Goal: Transaction & Acquisition: Purchase product/service

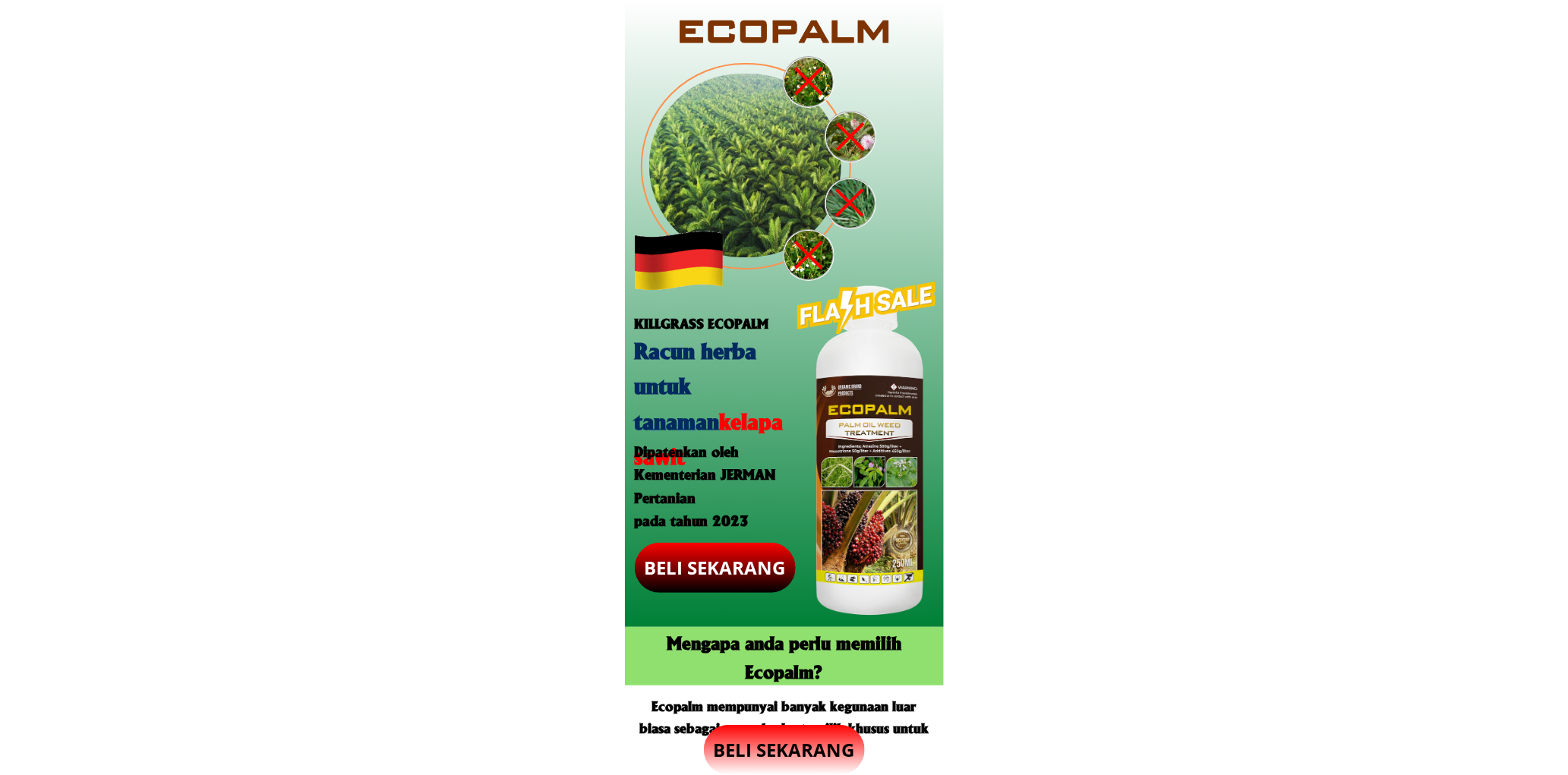
click at [726, 581] on p "BELI SEKARANG" at bounding box center [714, 567] width 175 height 54
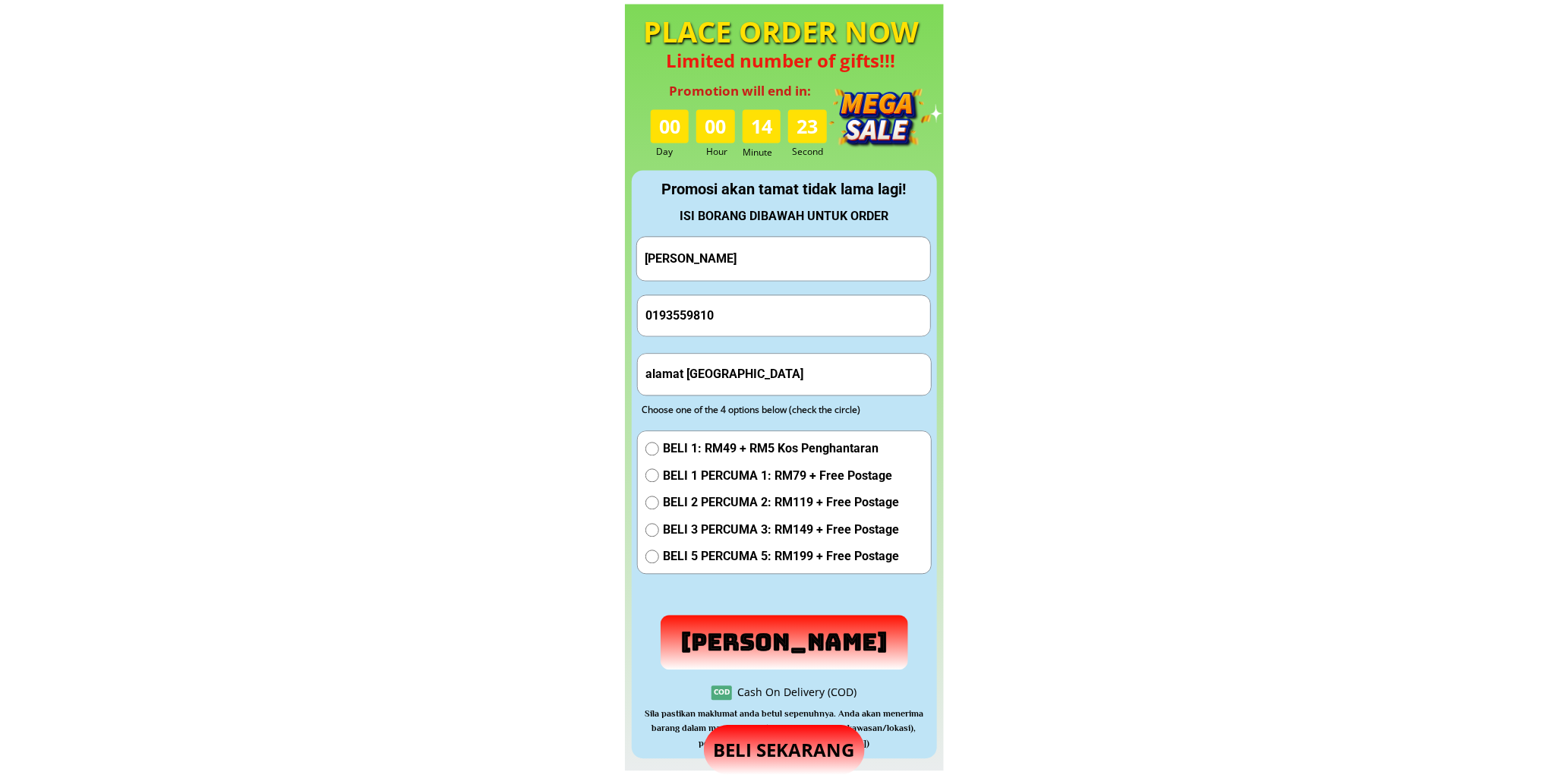
scroll to position [1417, 0]
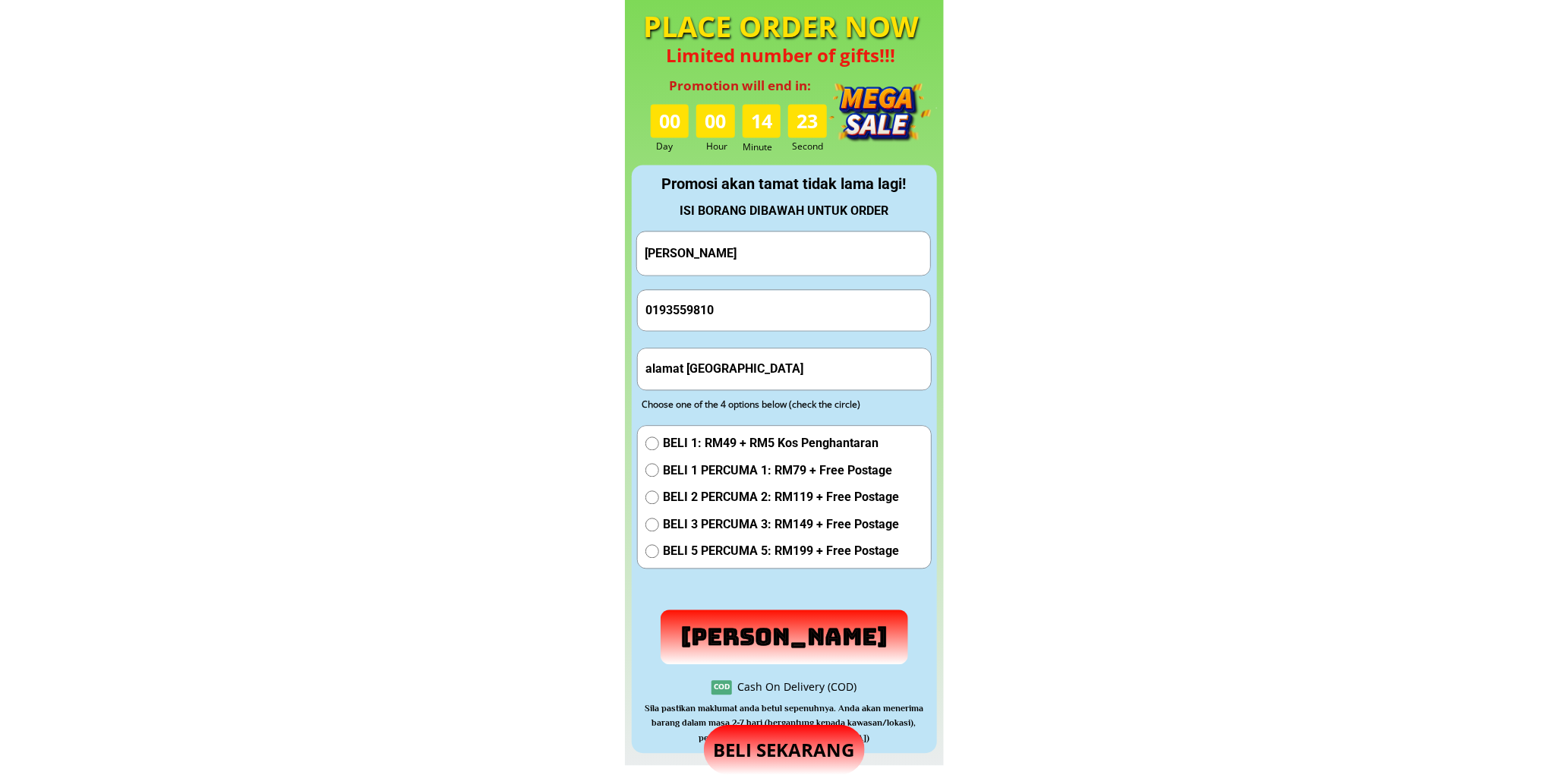
click at [761, 263] on input "[PERSON_NAME]" at bounding box center [783, 253] width 285 height 44
paste input "aulus Voo"
type input "[PERSON_NAME]"
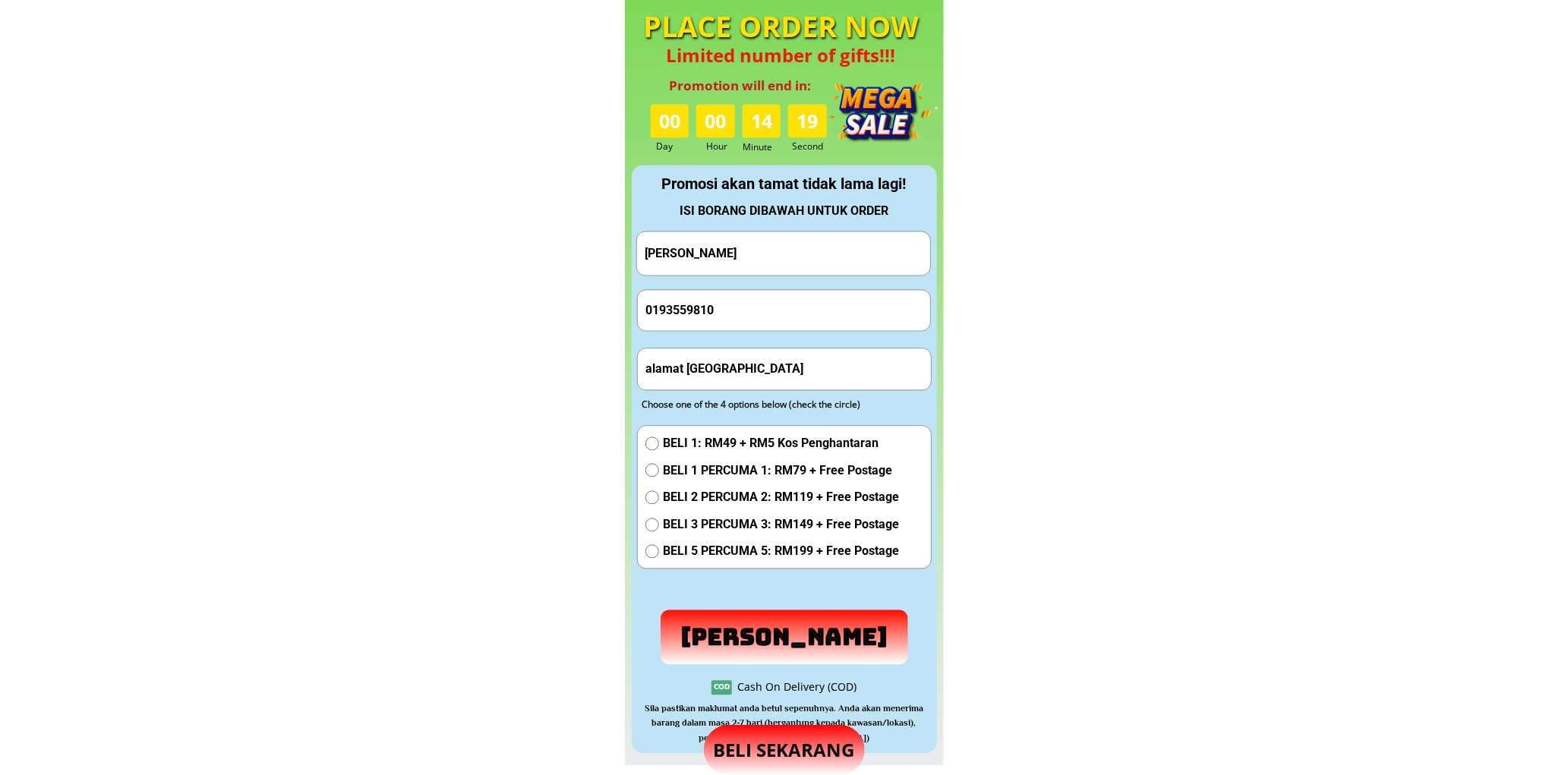
click at [733, 309] on input "0193559810" at bounding box center [784, 310] width 285 height 41
paste input "39394278"
type input "0139394278"
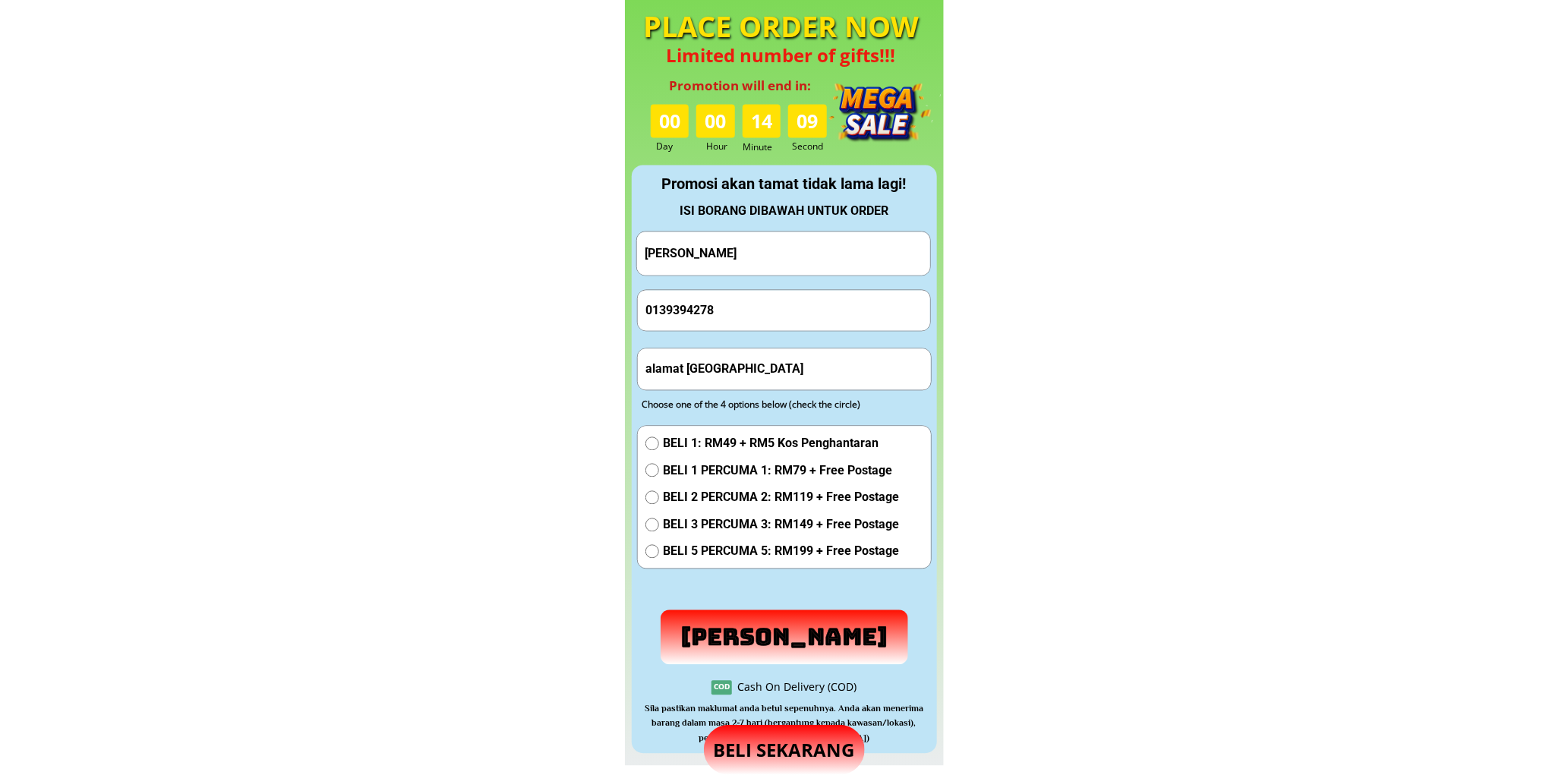
click at [744, 385] on input "alamat [GEOGRAPHIC_DATA]" at bounding box center [784, 368] width 285 height 41
click at [770, 367] on input "alamat [GEOGRAPHIC_DATA]" at bounding box center [784, 368] width 285 height 41
paste input "[GEOGRAPHIC_DATA]"
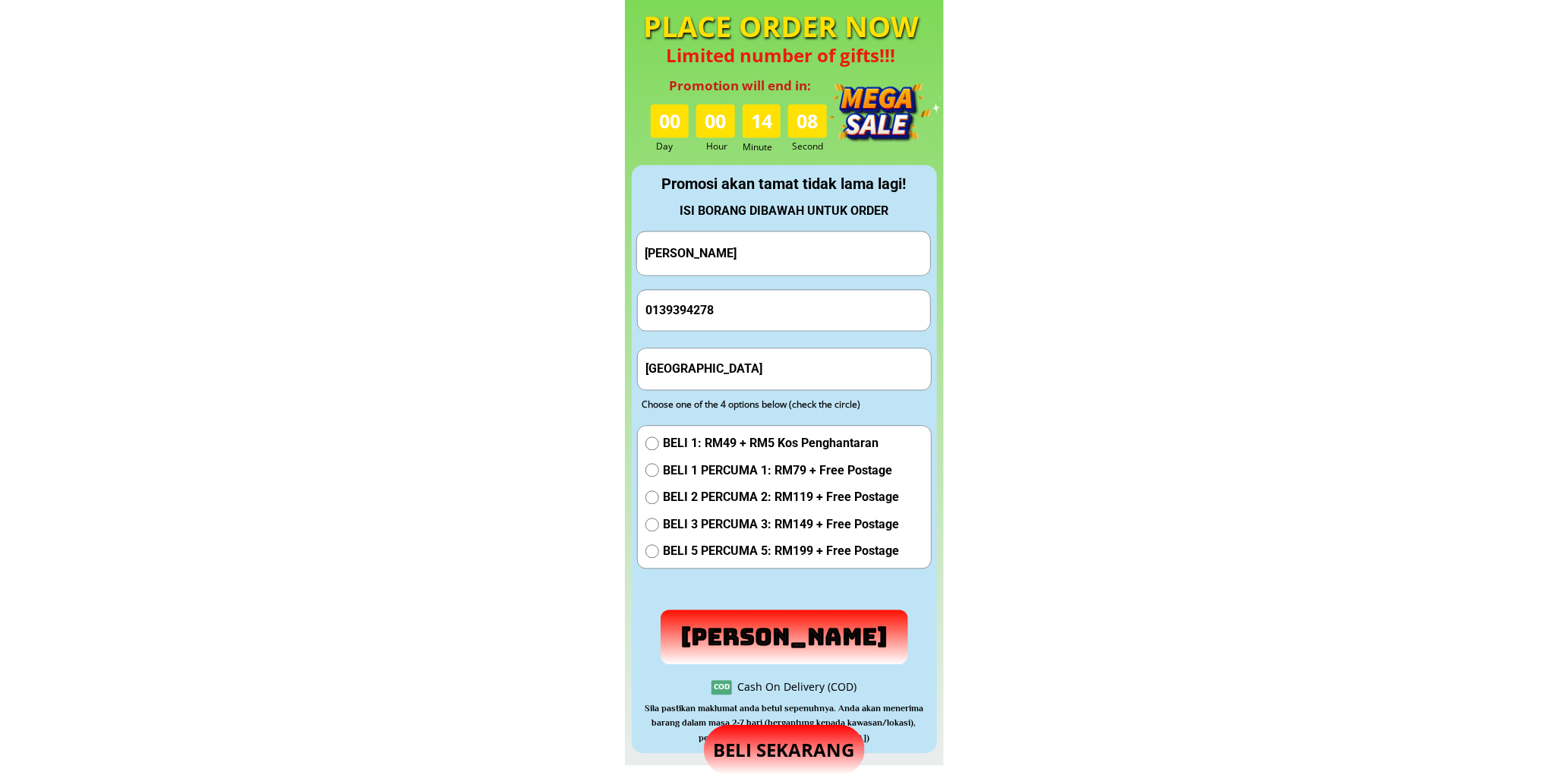
type input "[GEOGRAPHIC_DATA]"
click at [745, 490] on span "BELI 2 PERCUMA 2: RM119 + Free Postage" at bounding box center [780, 497] width 236 height 20
radio input "true"
click at [790, 638] on p "[PERSON_NAME]" at bounding box center [784, 636] width 255 height 56
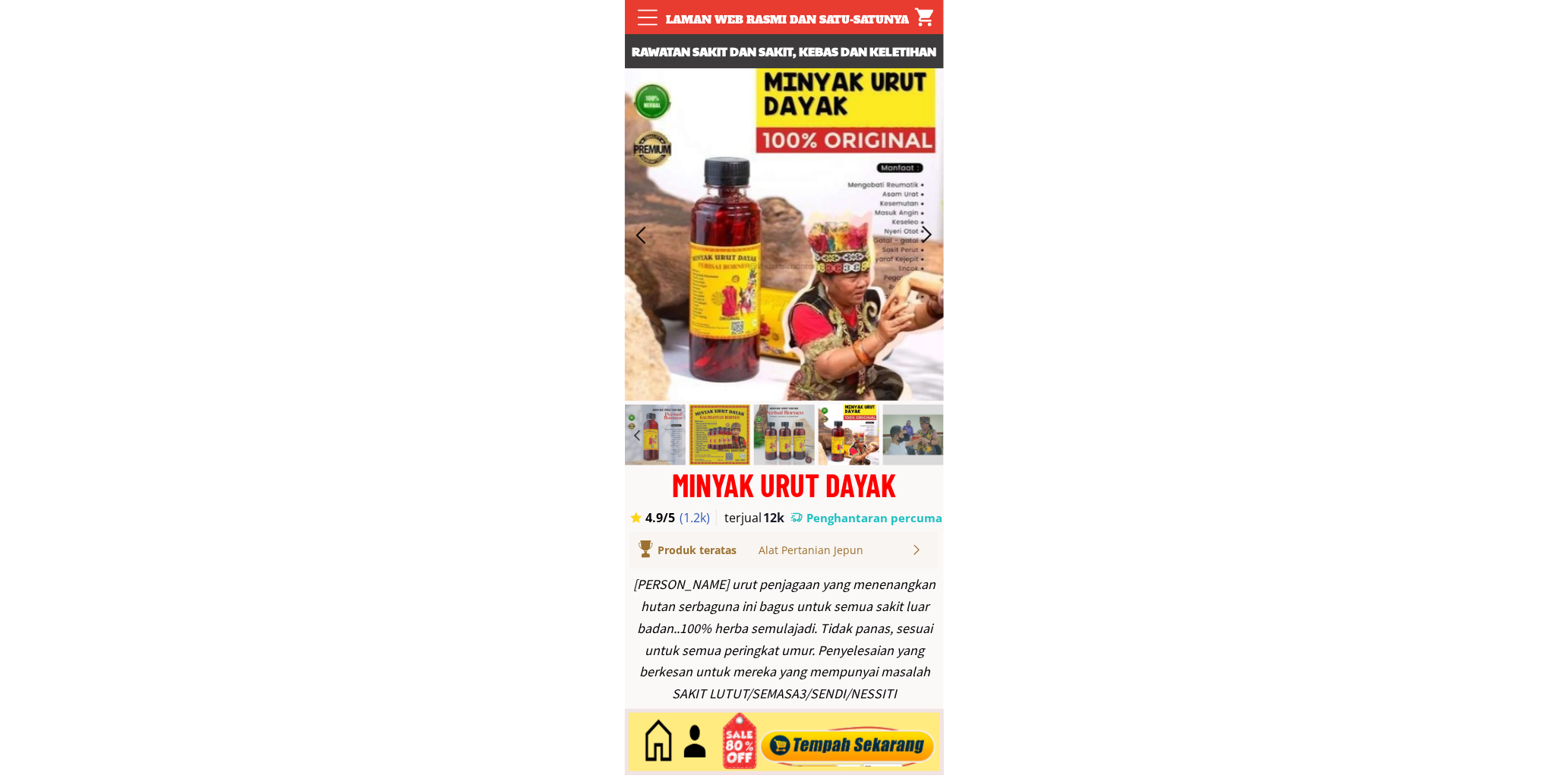
click at [840, 744] on div at bounding box center [847, 742] width 184 height 50
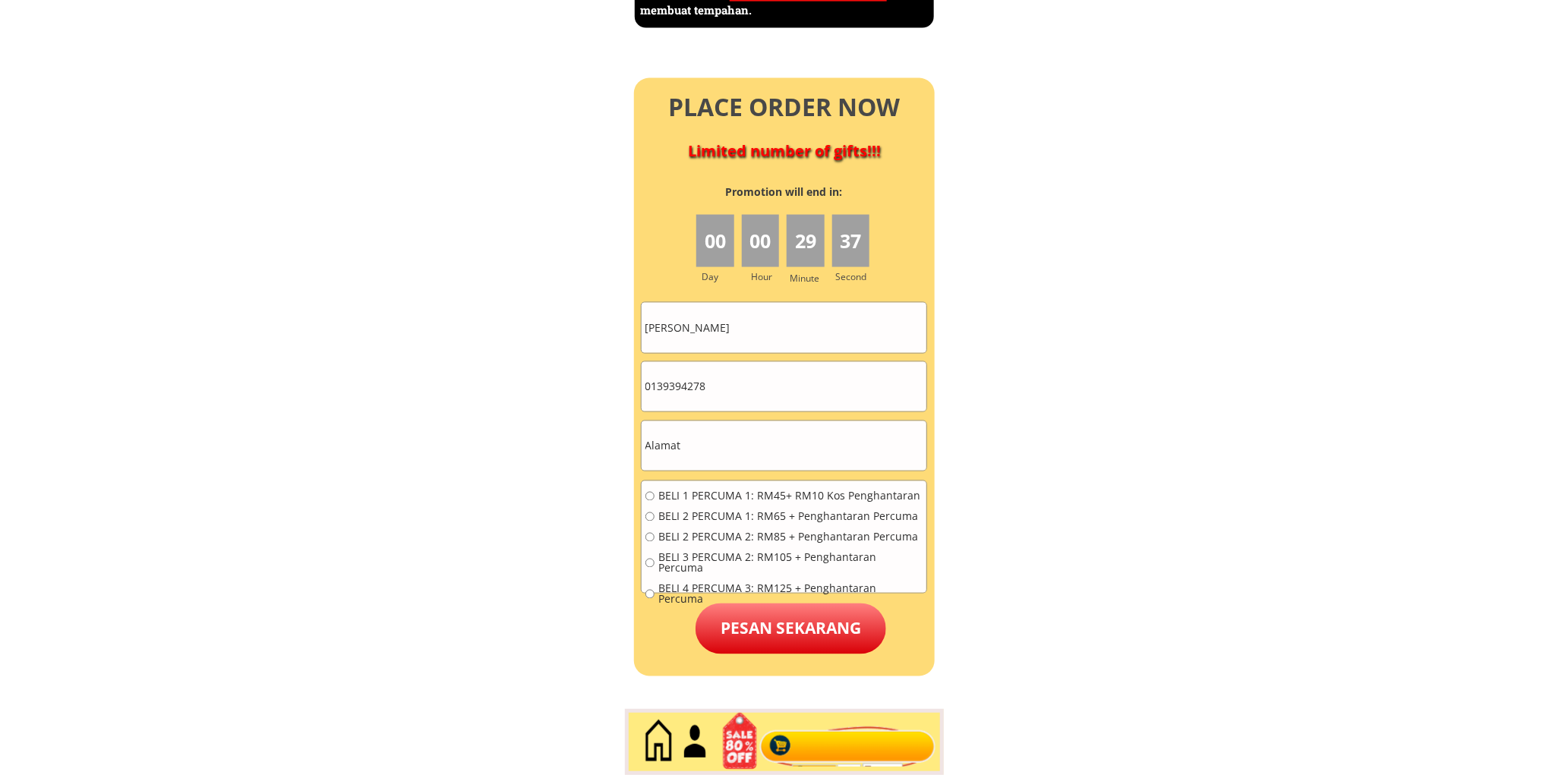
scroll to position [6866, 0]
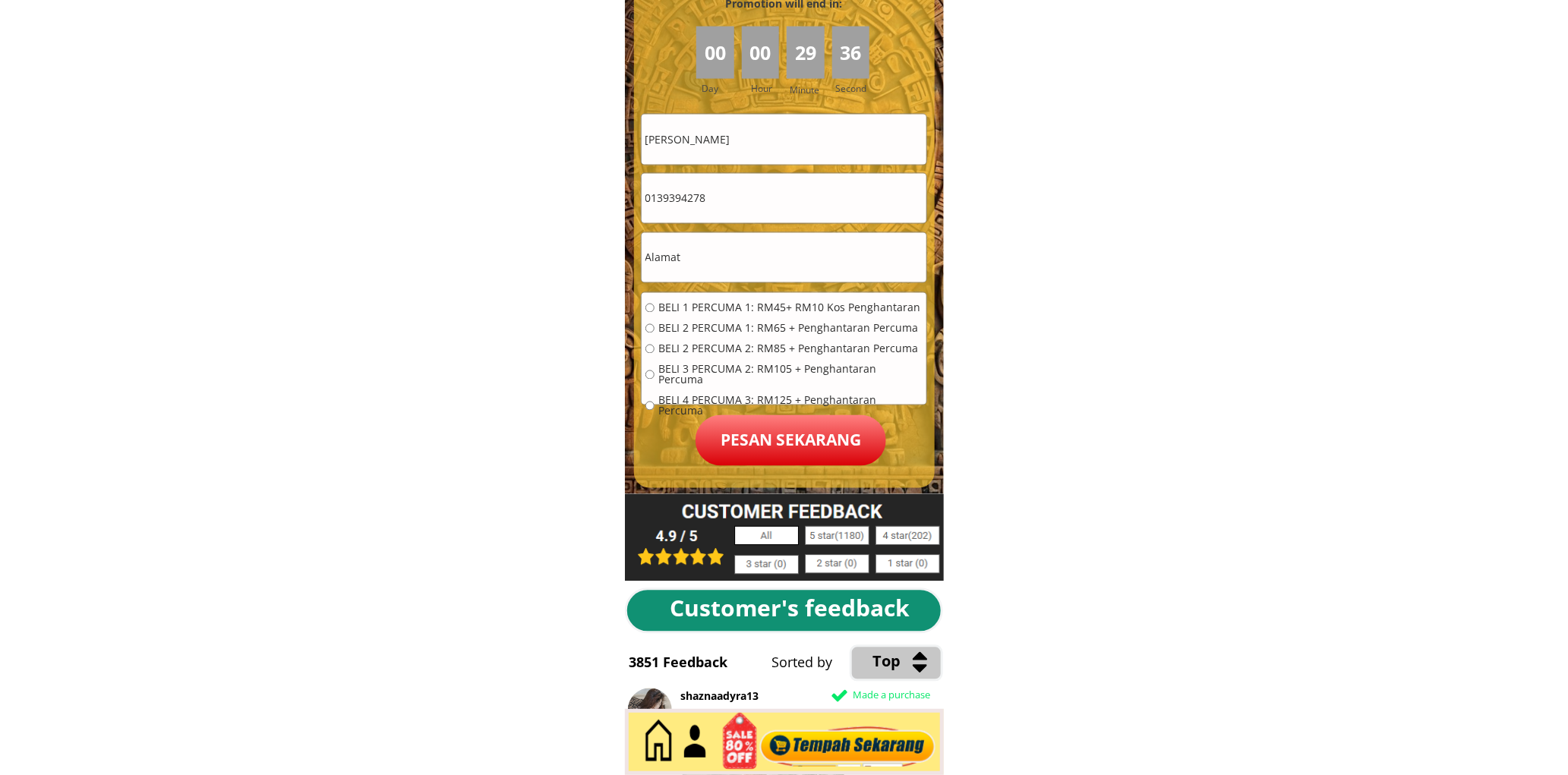
click at [718, 130] on input "[PERSON_NAME]" at bounding box center [784, 140] width 285 height 49
paste input "Ayu Bt isa"
type input "Ayu Bt isa"
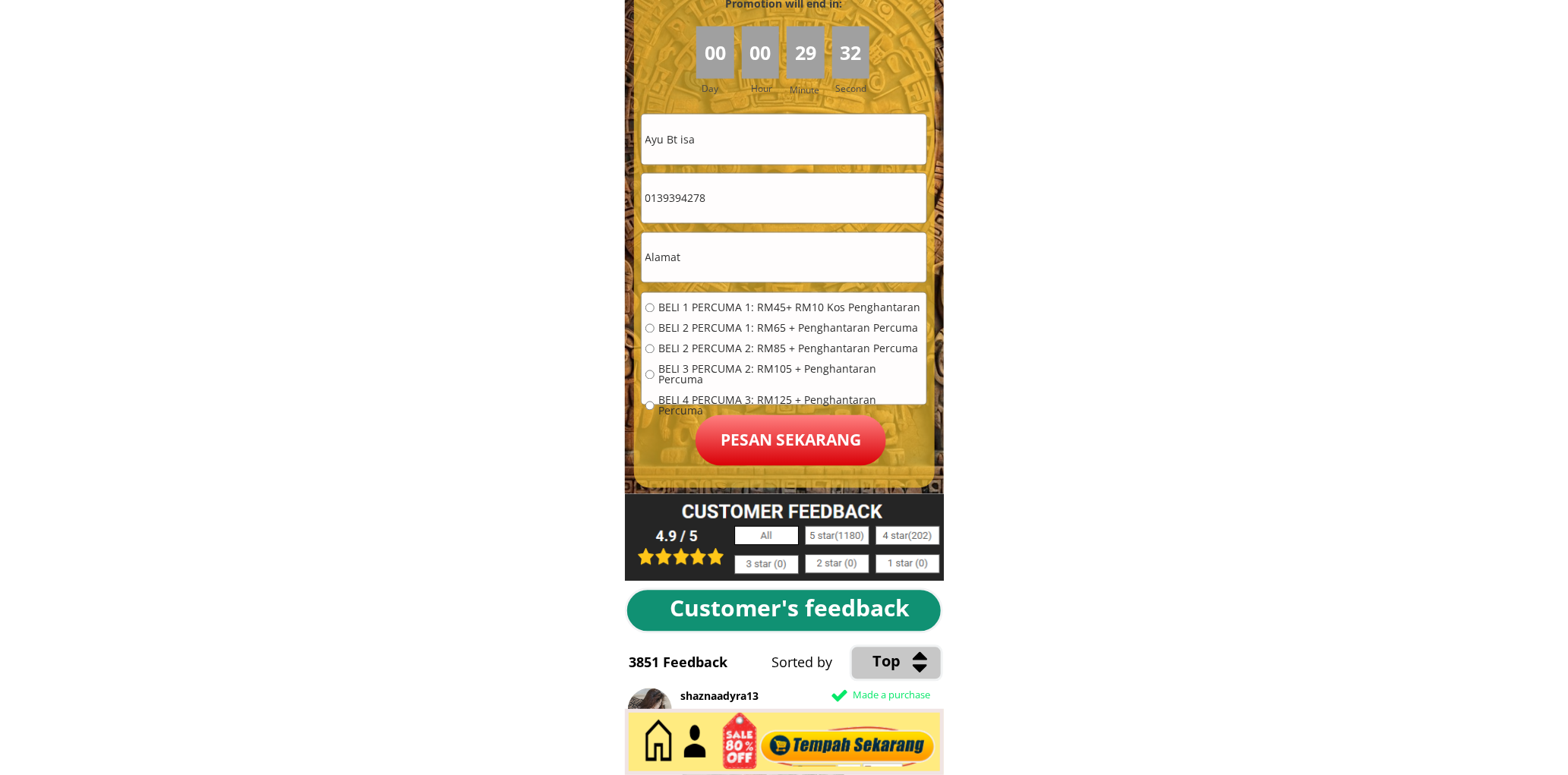
click at [718, 194] on input "0139394278" at bounding box center [784, 199] width 285 height 49
click at [718, 193] on input "0139394278" at bounding box center [784, 199] width 285 height 49
paste input "110813954"
type input "01110813954"
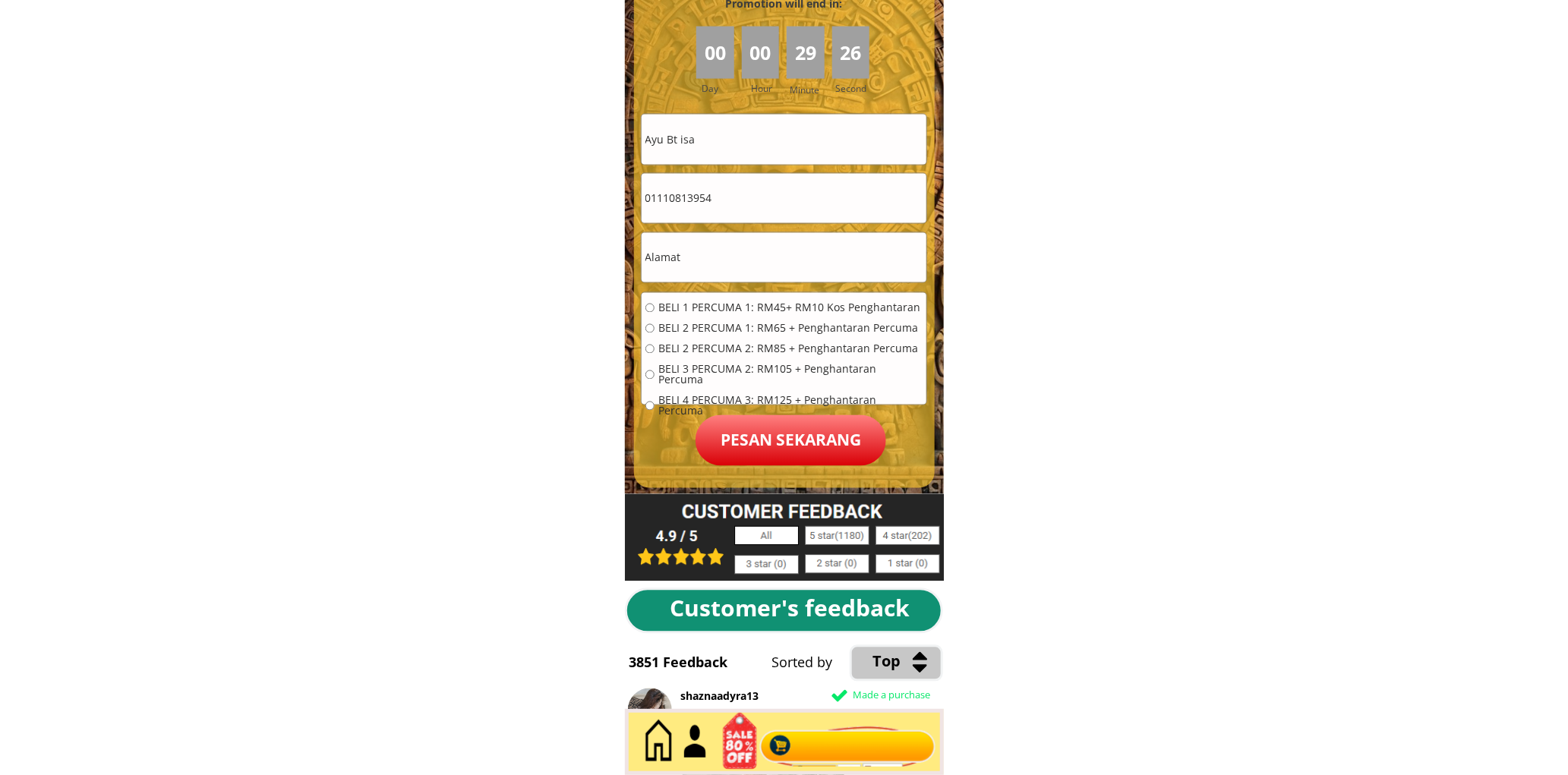
click at [704, 293] on div "BELI 1 PERCUMA 1: RM45+ RM10 Kos Penghantaran BELI 2 PERCUMA 1: RM65 + Penghant…" at bounding box center [784, 364] width 285 height 144
drag, startPoint x: 709, startPoint y: 309, endPoint x: 707, endPoint y: 277, distance: 32.1
click at [709, 310] on span "BELI 1 PERCUMA 1: RM45+ RM10 Kos Penghantaran" at bounding box center [790, 308] width 264 height 11
radio input "true"
click at [712, 258] on input "text" at bounding box center [784, 257] width 285 height 49
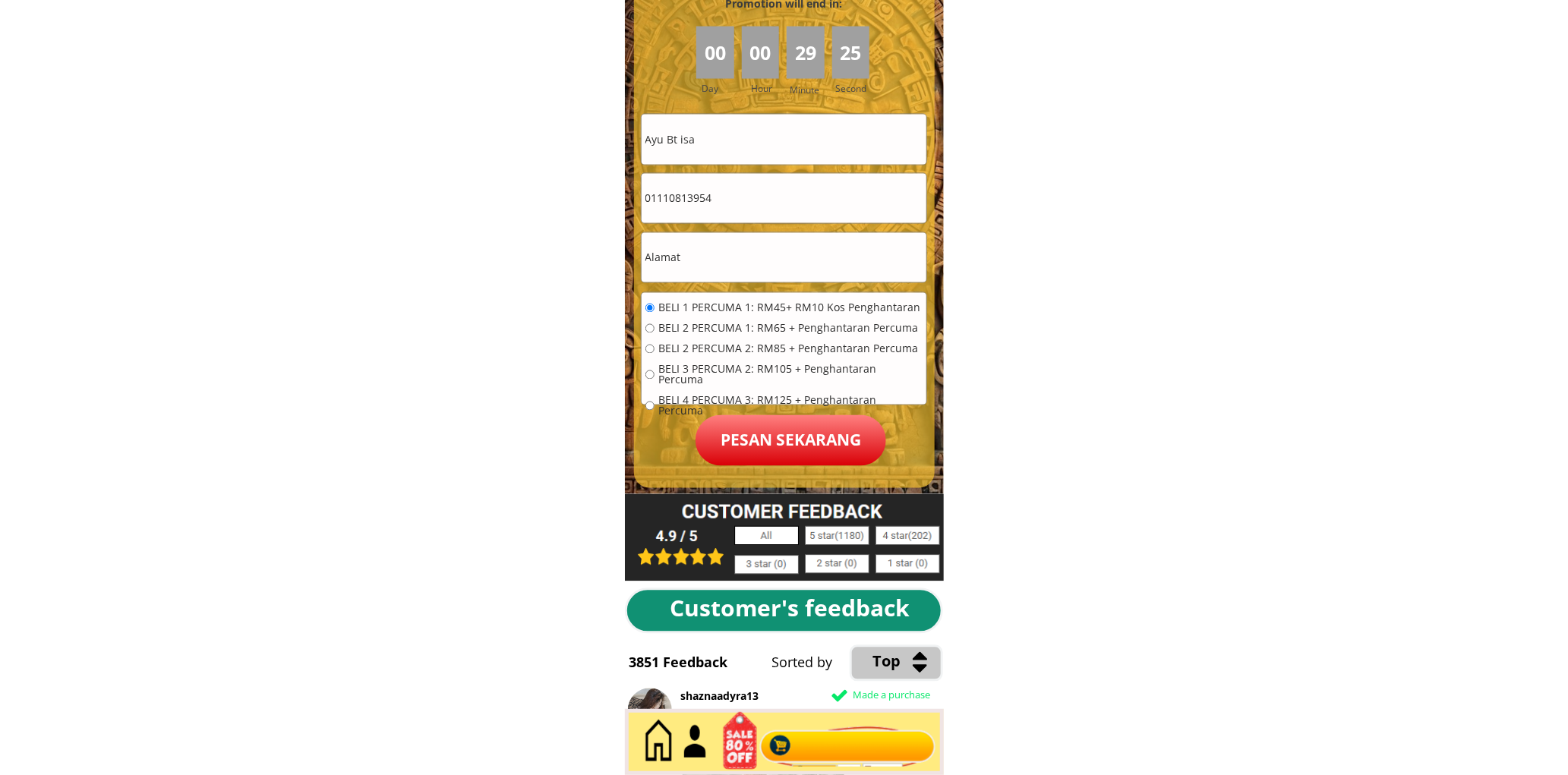
click at [712, 258] on input "text" at bounding box center [784, 257] width 285 height 49
paste input "Lot 947 kampong wakaf"
type input "Lot 947 kampong wakaf"
click at [785, 431] on p "Pesan sekarang" at bounding box center [790, 439] width 190 height 50
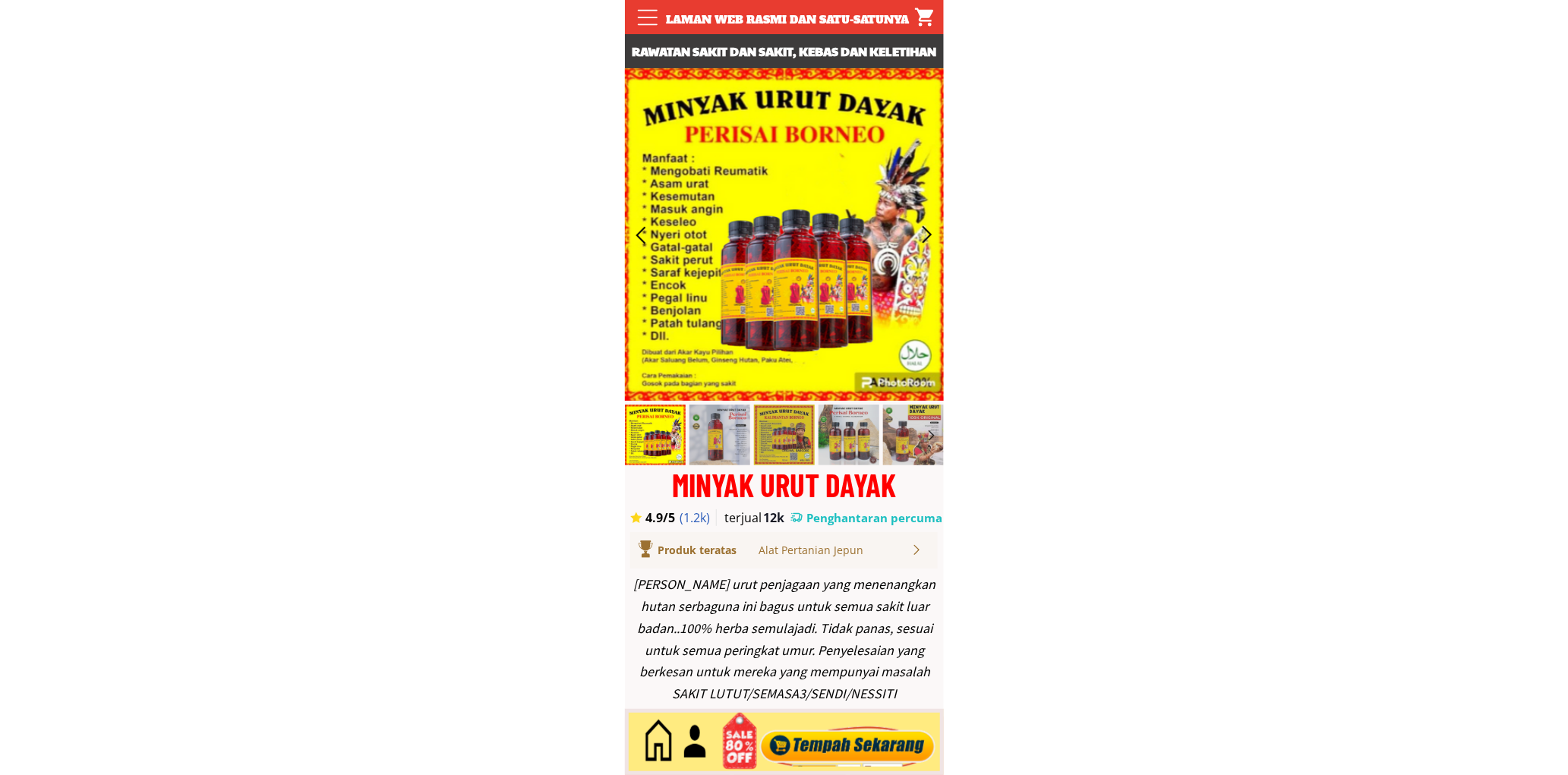
click at [821, 742] on div at bounding box center [847, 742] width 184 height 50
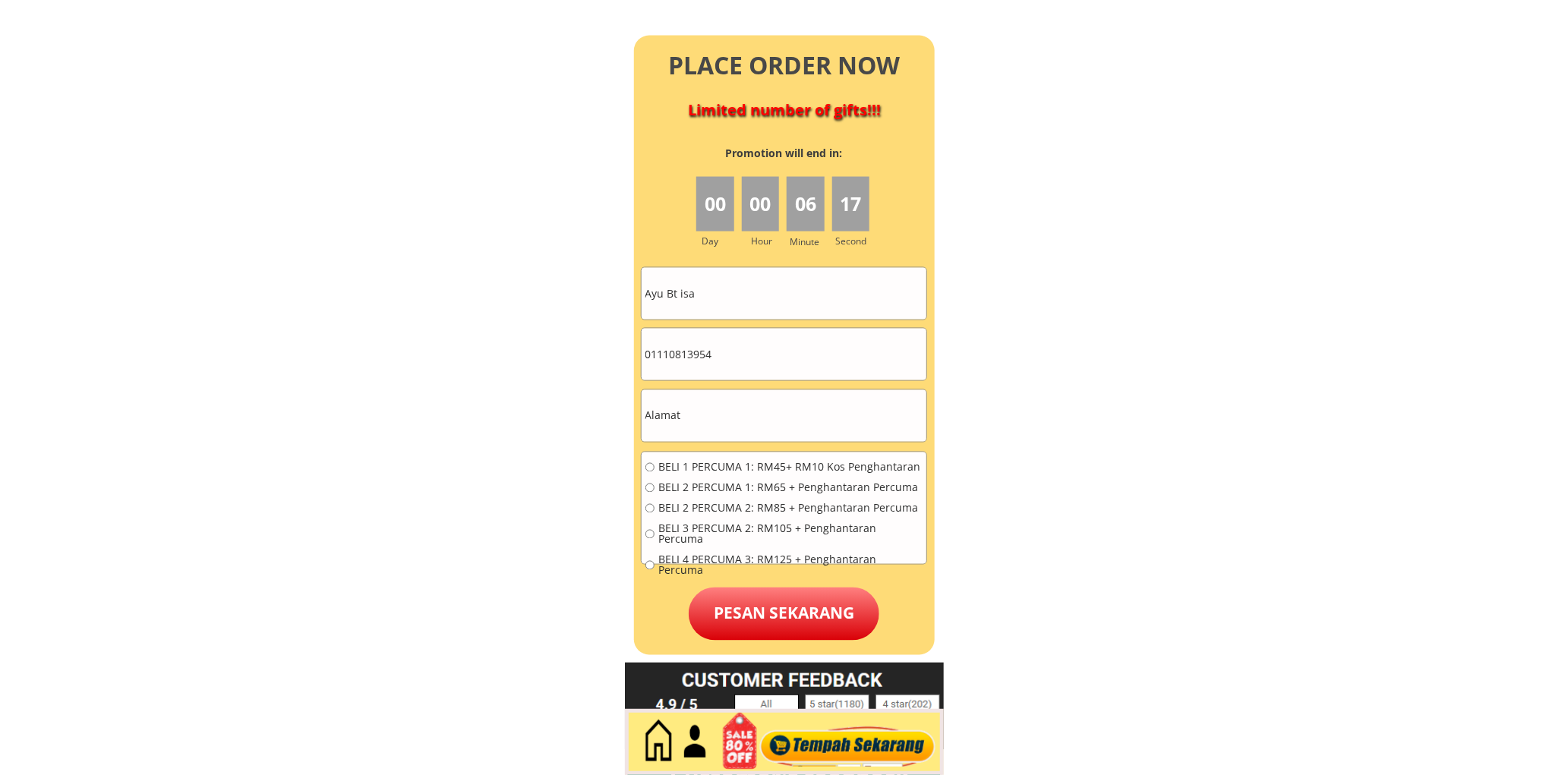
scroll to position [6727, 0]
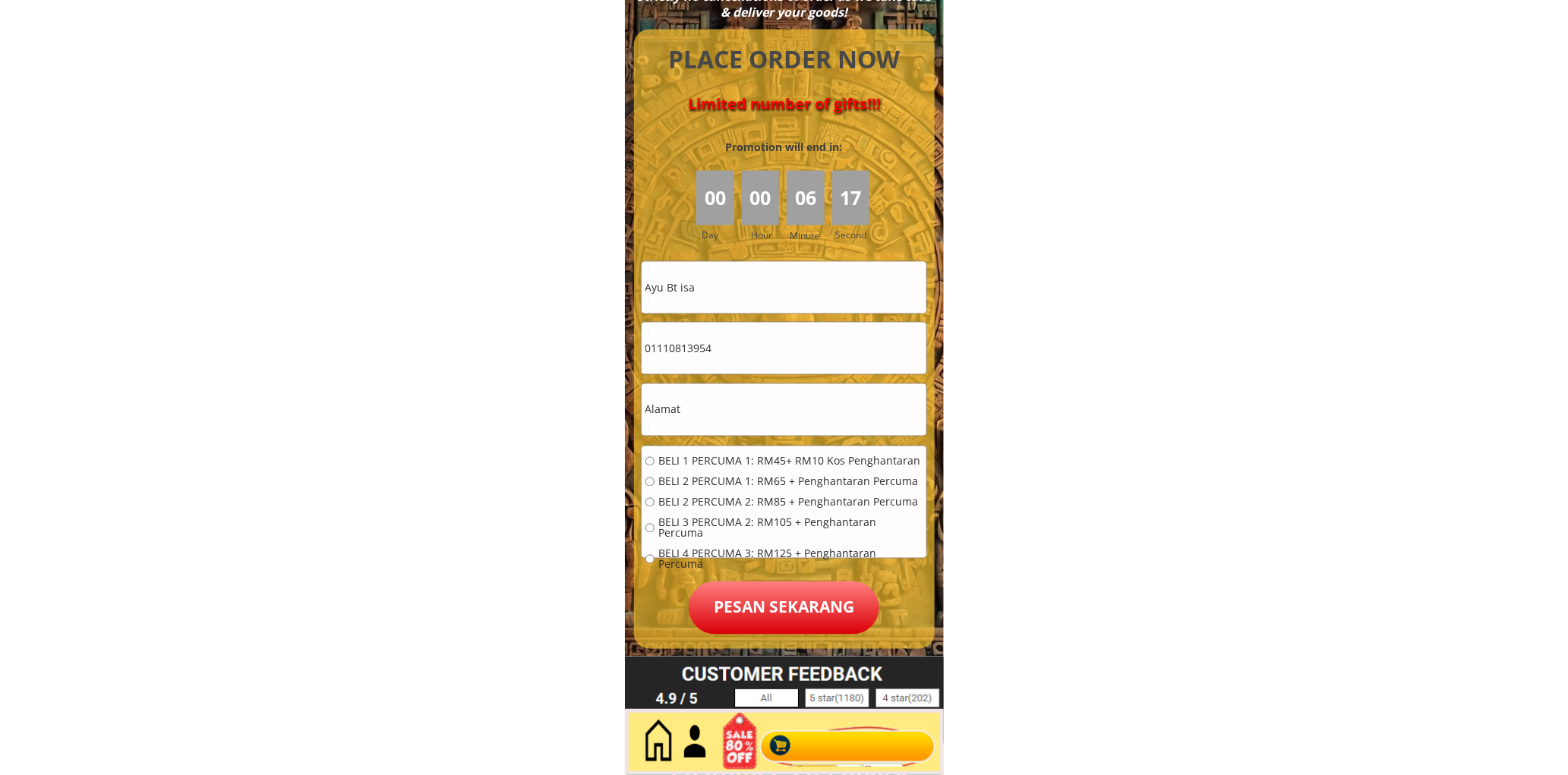
click at [741, 284] on input "Ayu Bt isa" at bounding box center [784, 288] width 285 height 51
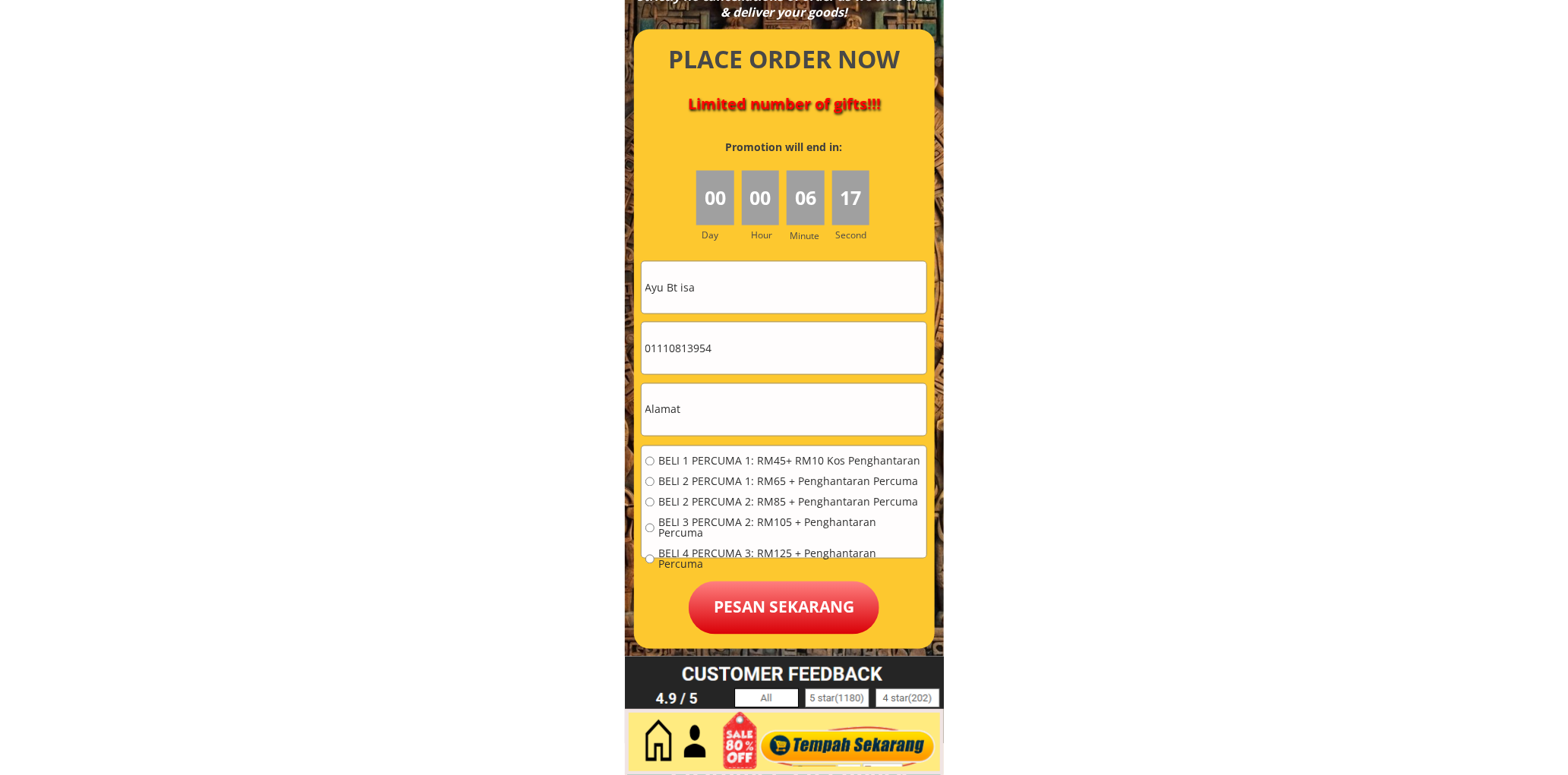
paste input "azman bin Mohd noordin"
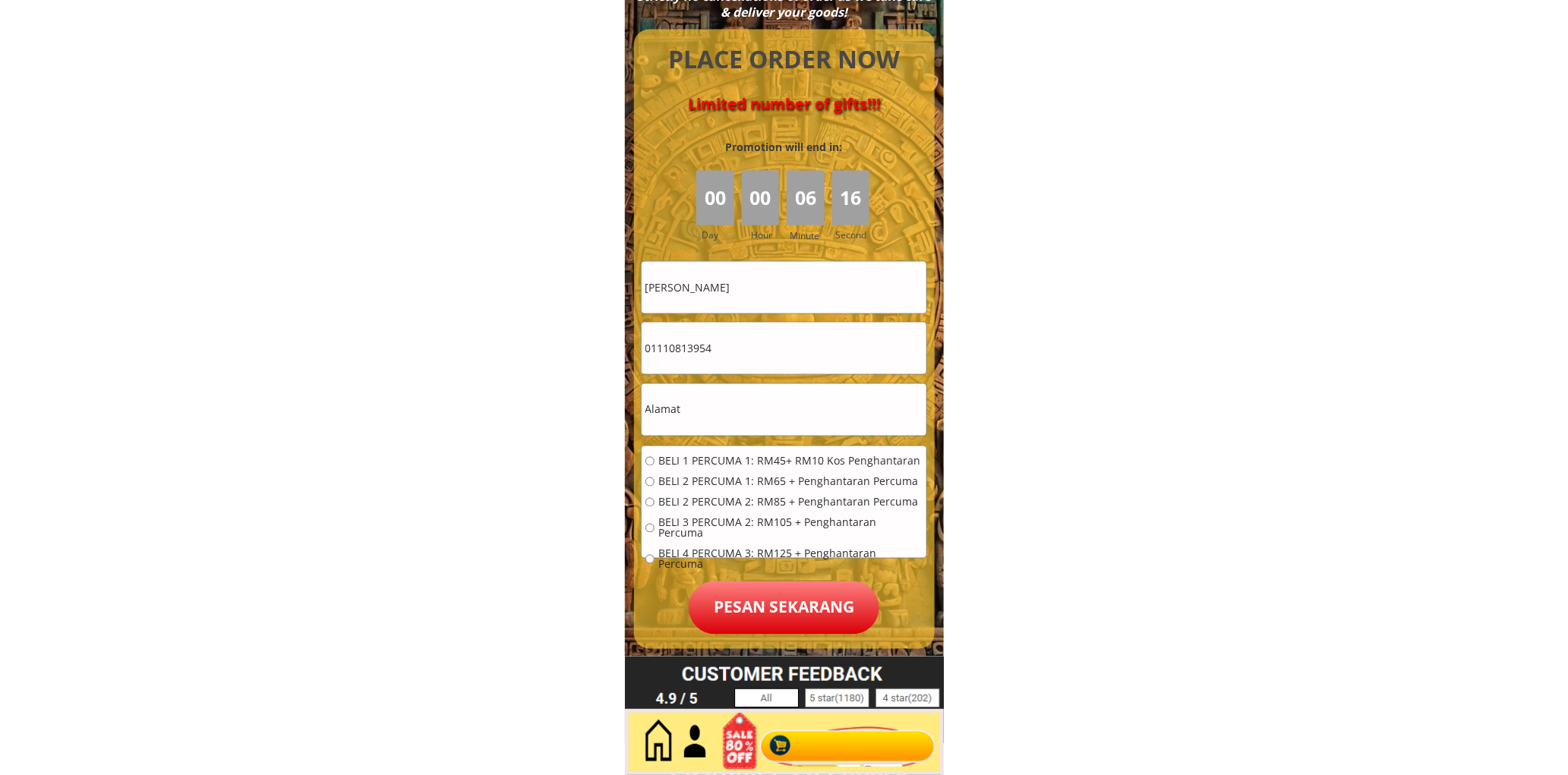
type input "azman bin Mohd noordin"
click at [750, 340] on input "01110813954" at bounding box center [784, 348] width 285 height 51
click at [751, 340] on input "01110813954" at bounding box center [784, 348] width 285 height 51
paste input "38656567"
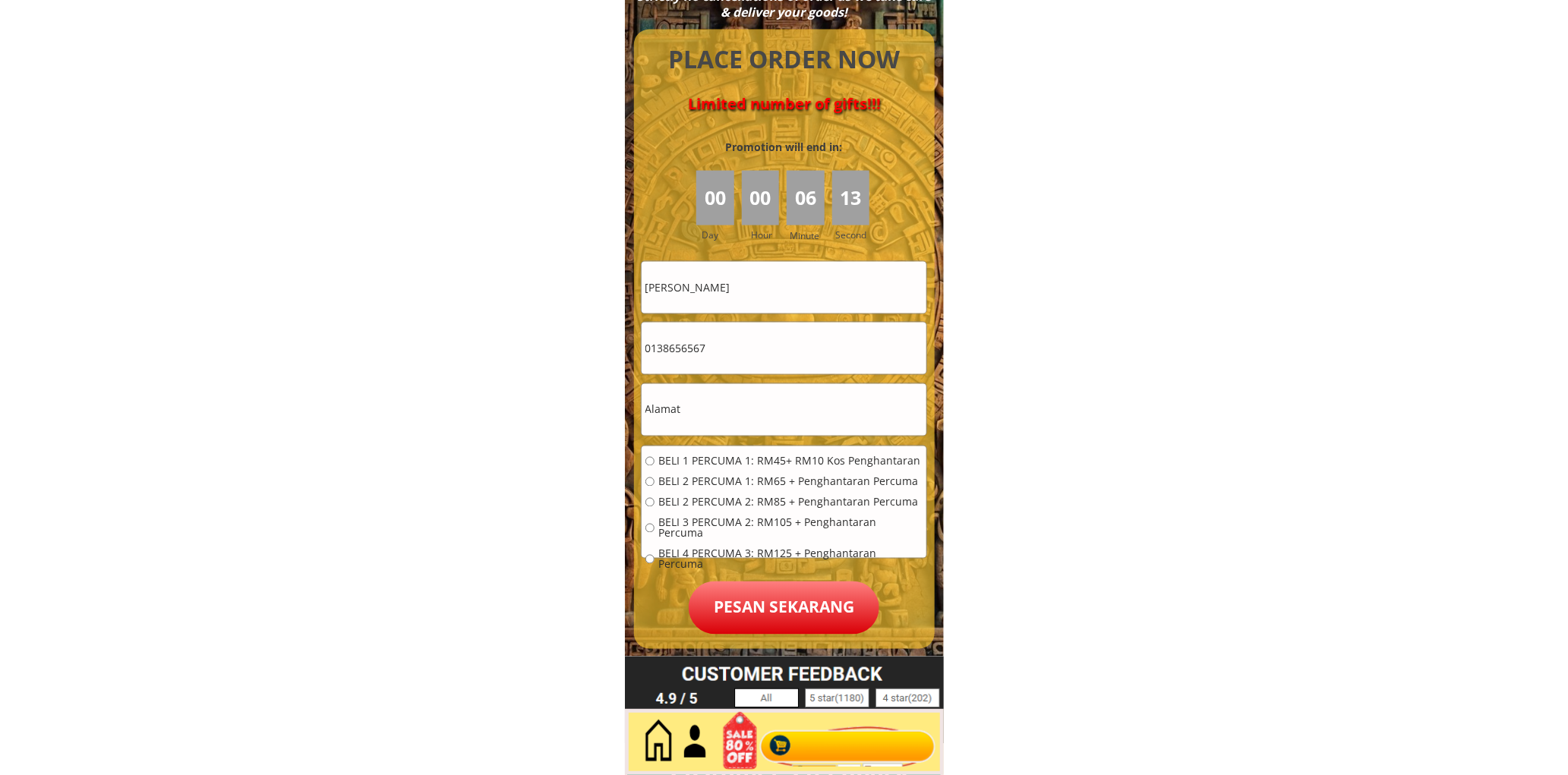
type input "0138656567"
click at [776, 412] on input "text" at bounding box center [784, 410] width 285 height 51
click at [775, 412] on input "text" at bounding box center [784, 410] width 285 height 51
paste input "Lot 25 taman pasir putih 89307 Ranau SABAH"
type input "Lot 25 taman pasir putih 89307 Ranau SABAH"
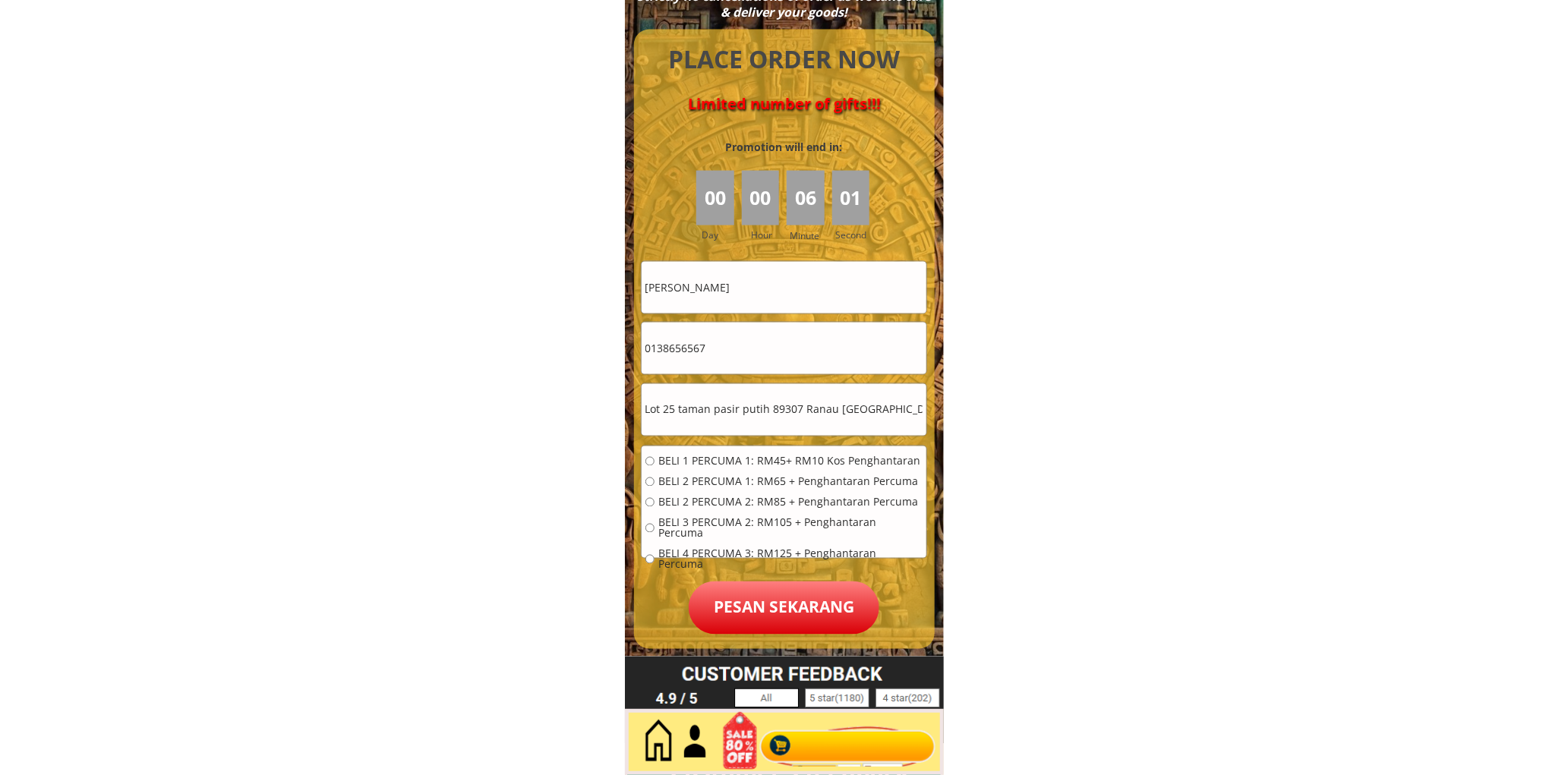
drag, startPoint x: 712, startPoint y: 486, endPoint x: 718, endPoint y: 500, distance: 15.2
click at [712, 483] on span "BELI 2 PERCUMA 1: RM65 + Penghantaran Percuma" at bounding box center [790, 482] width 264 height 11
radio input "true"
click at [757, 600] on p "Pesan sekarang" at bounding box center [784, 608] width 190 height 53
